Goal: Task Accomplishment & Management: Use online tool/utility

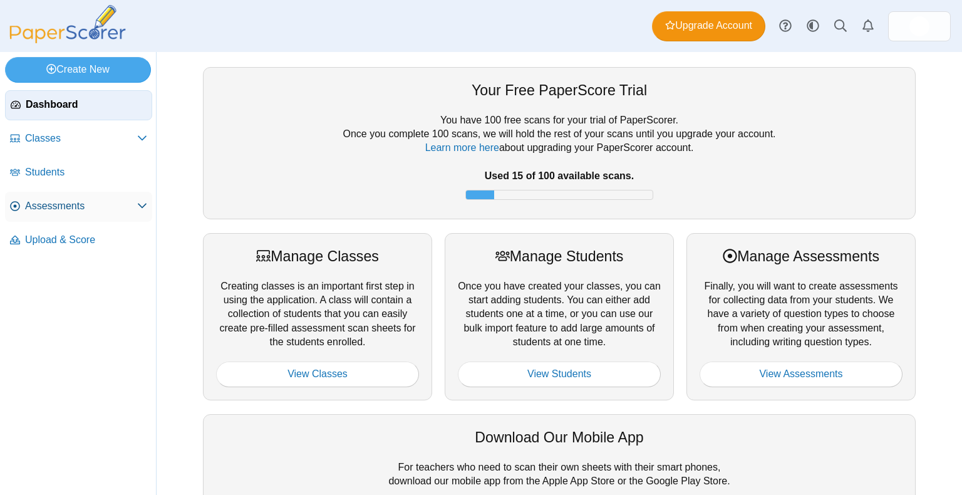
click at [83, 196] on link "Assessments" at bounding box center [78, 207] width 147 height 30
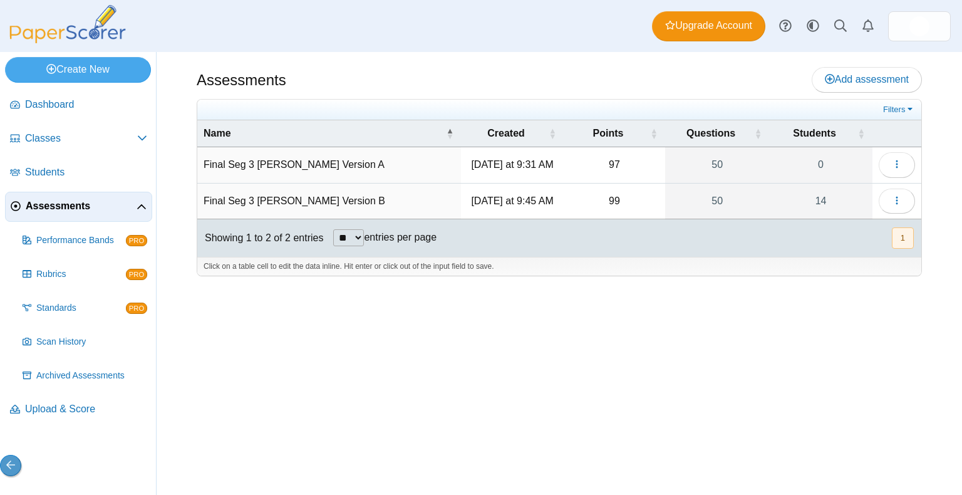
click at [500, 202] on time "Today at 9:45 AM" at bounding box center [512, 201] width 82 height 11
click at [901, 197] on icon "button" at bounding box center [897, 201] width 10 height 10
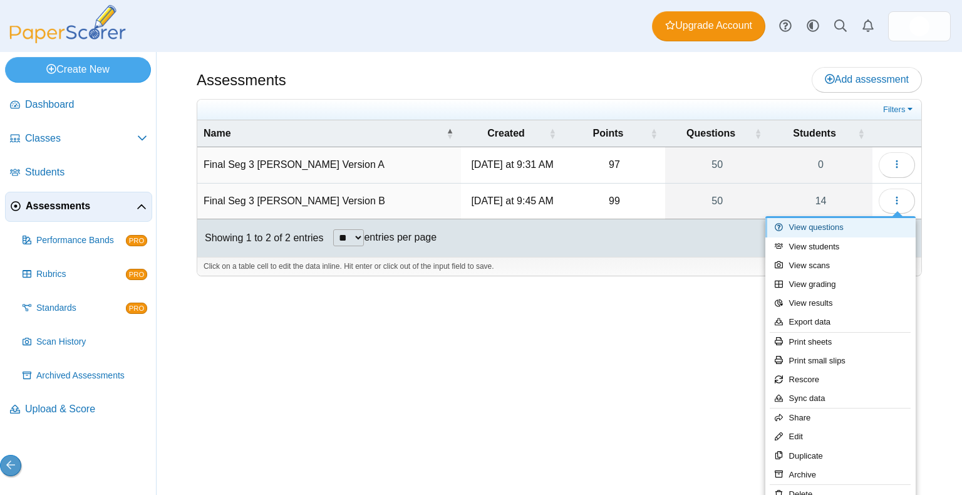
click at [810, 224] on link "View questions" at bounding box center [841, 227] width 150 height 19
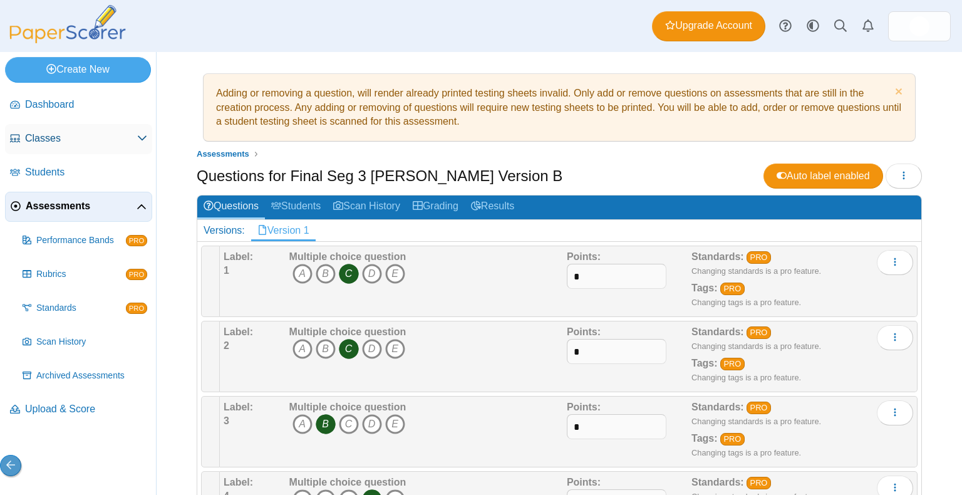
click at [39, 142] on span "Classes" at bounding box center [81, 139] width 112 height 14
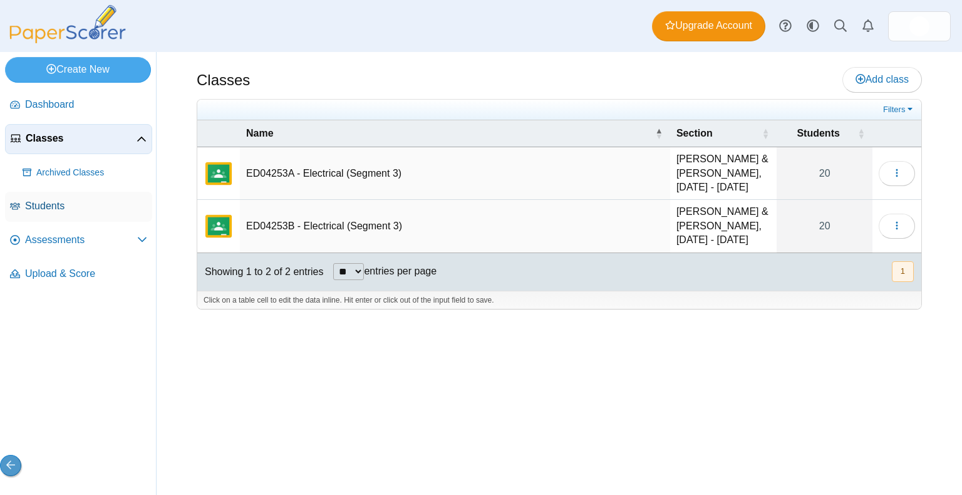
click at [39, 202] on span "Students" at bounding box center [86, 206] width 122 height 14
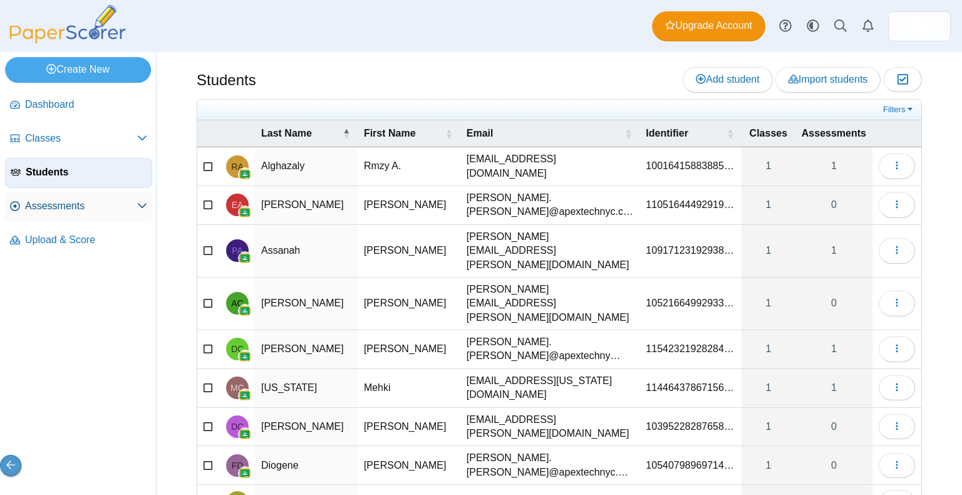
click at [75, 205] on span "Assessments" at bounding box center [81, 206] width 112 height 14
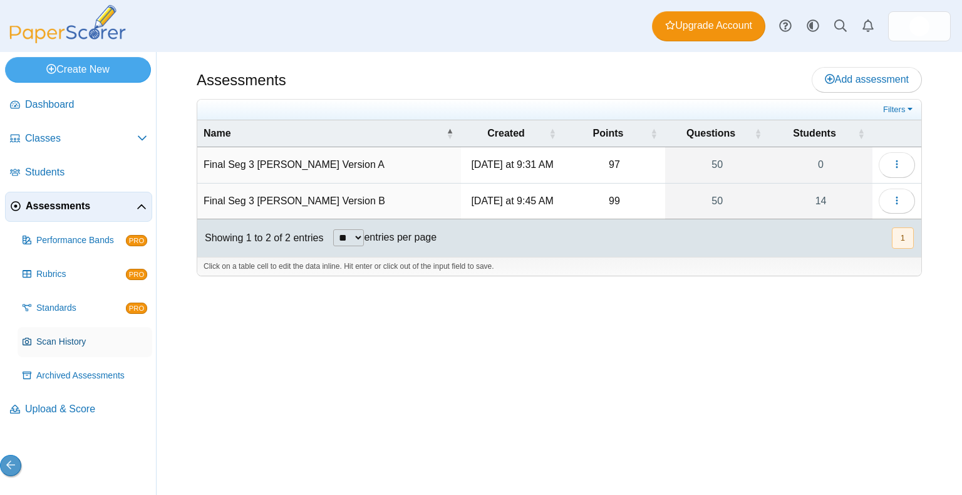
click at [58, 340] on span "Scan History" at bounding box center [91, 342] width 111 height 13
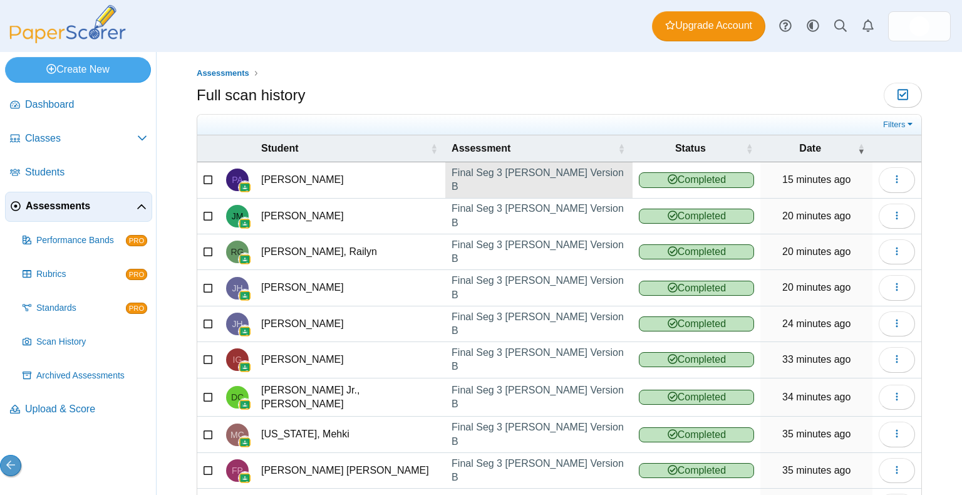
click at [511, 185] on link "Final Seg 3 [PERSON_NAME] Version B" at bounding box center [539, 179] width 187 height 35
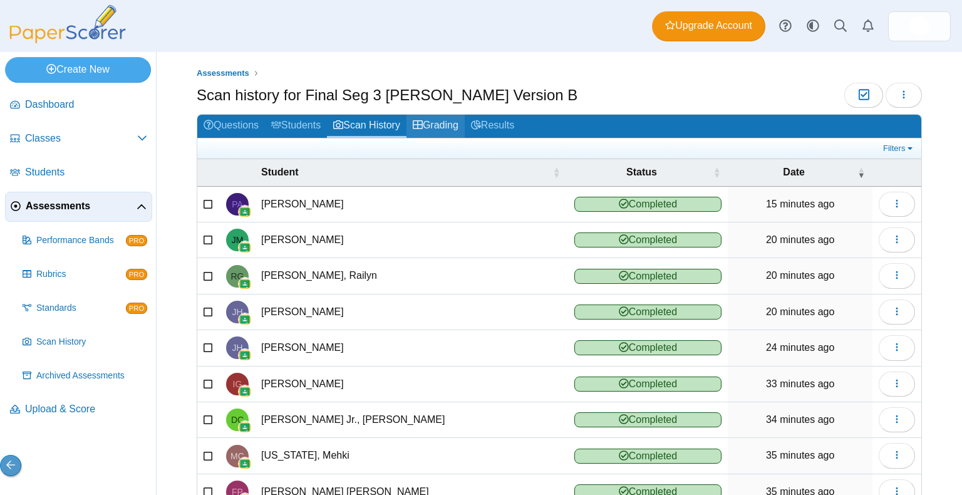
click at [449, 128] on link "Grading" at bounding box center [436, 126] width 58 height 23
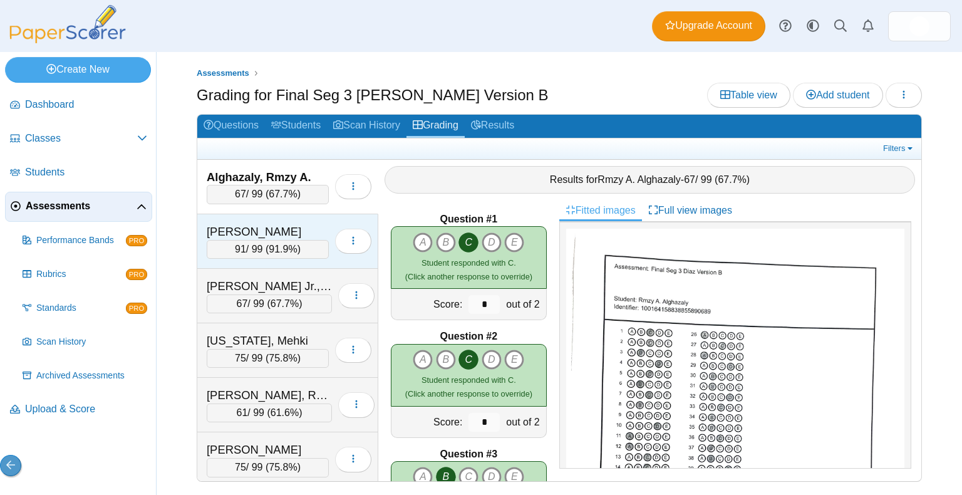
click at [245, 259] on div "Assanah, Pablo O. 91 / 99 ( 91.9% ) Loading…" at bounding box center [287, 241] width 181 height 55
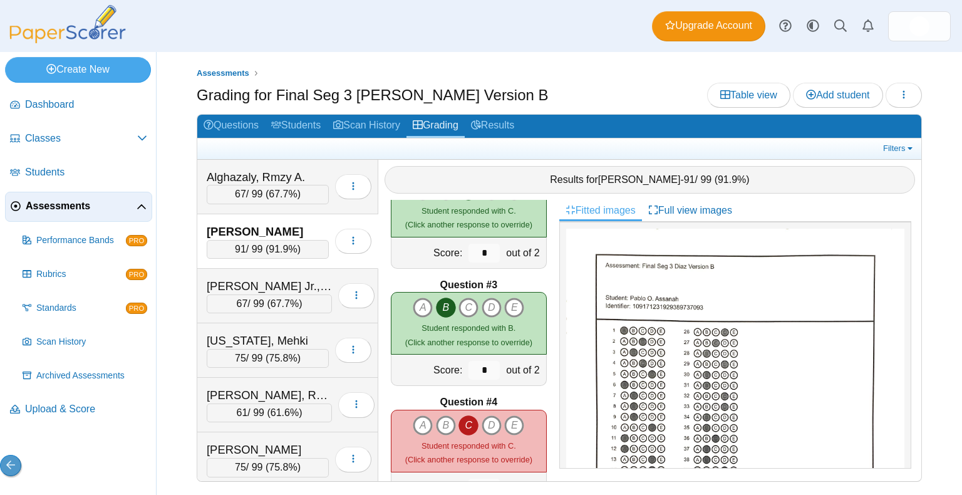
scroll to position [97, 0]
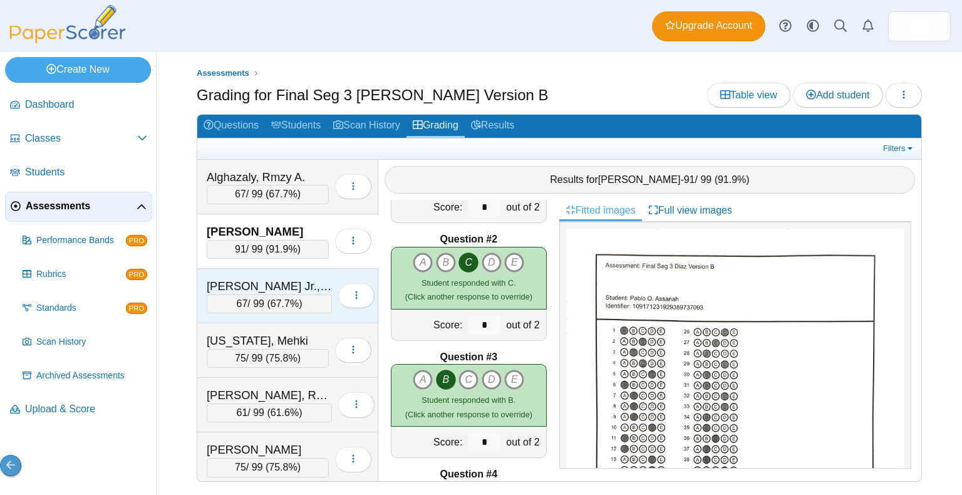
click at [258, 295] on div "67 / 99 ( 67.7% )" at bounding box center [269, 304] width 125 height 19
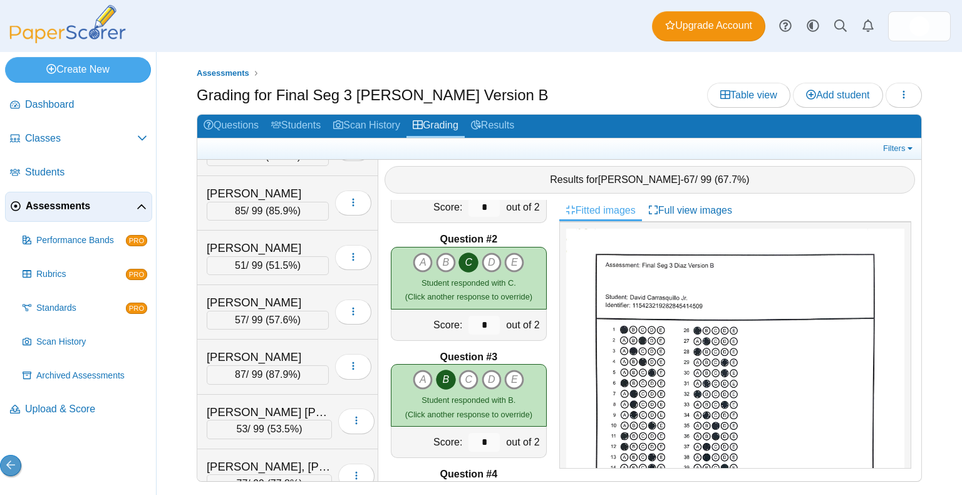
scroll to position [437, 0]
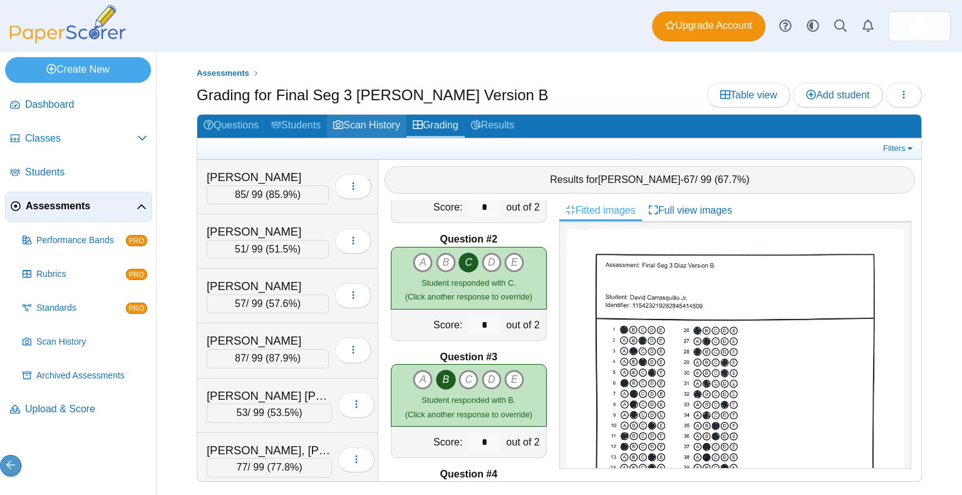
click at [366, 120] on link "Scan History" at bounding box center [367, 126] width 80 height 23
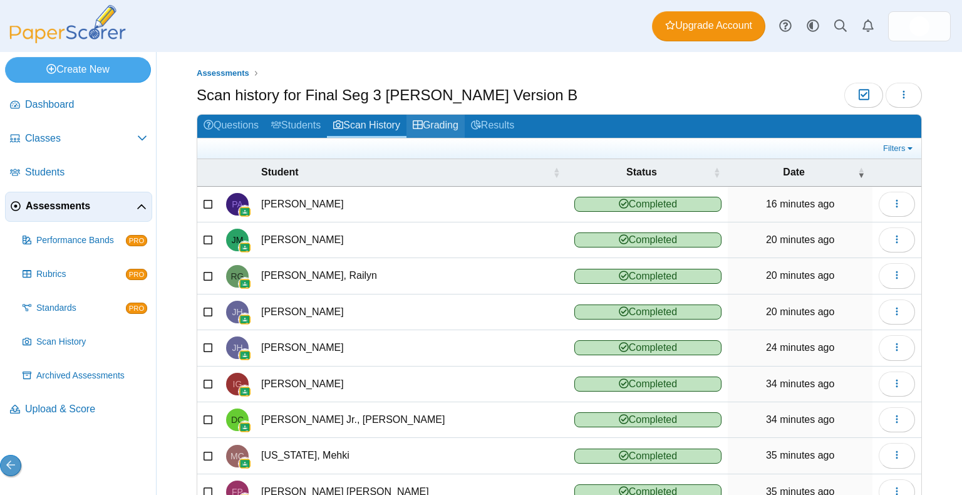
click at [451, 127] on link "Grading" at bounding box center [436, 126] width 58 height 23
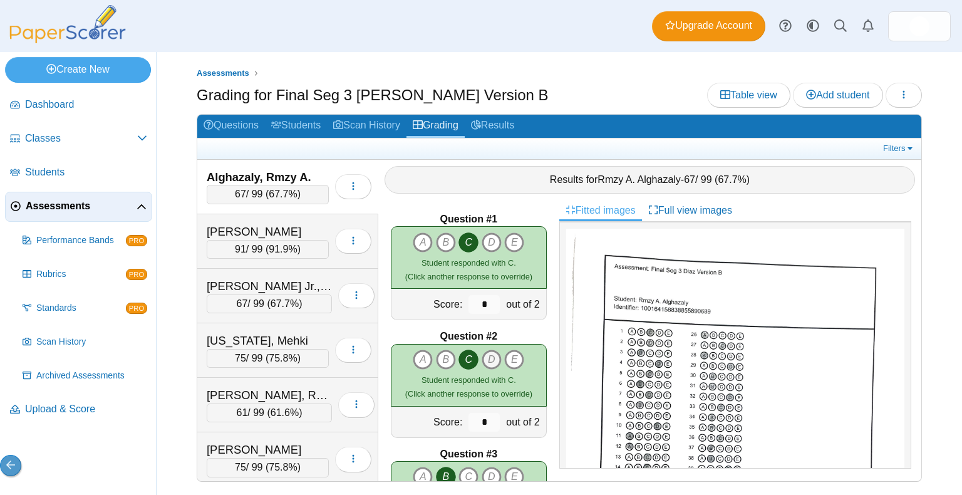
click at [486, 358] on icon "D" at bounding box center [492, 360] width 20 height 20
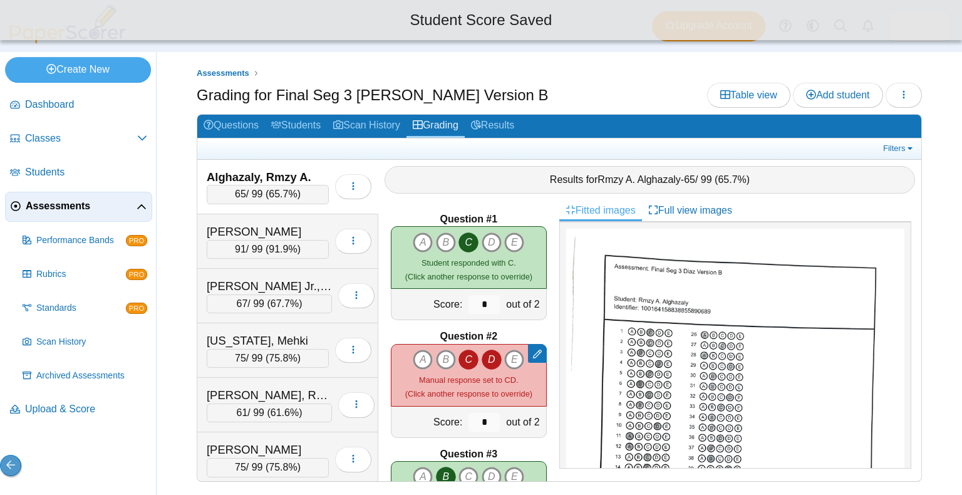
click at [486, 358] on icon "D" at bounding box center [492, 360] width 20 height 20
type input "*"
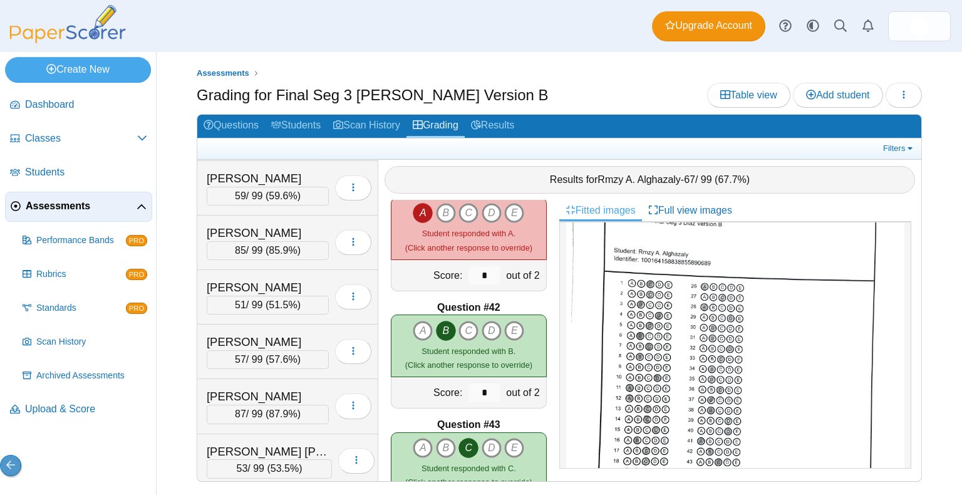
scroll to position [437, 0]
